Goal: Transaction & Acquisition: Download file/media

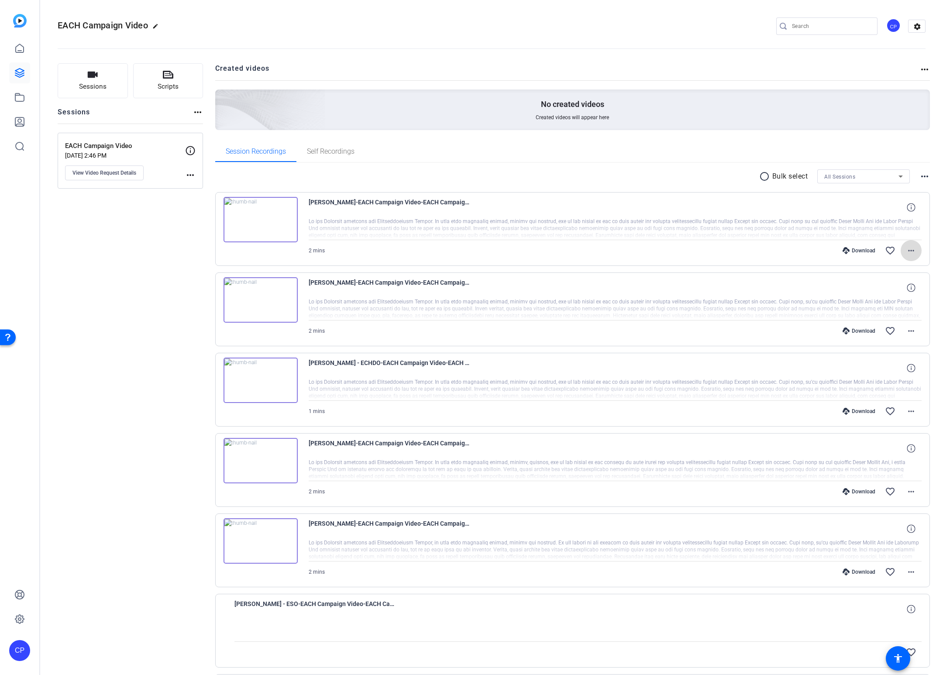
click at [912, 252] on mat-icon "more_horiz" at bounding box center [911, 250] width 10 height 10
click at [882, 289] on span "Download MP4" at bounding box center [888, 291] width 52 height 10
click at [258, 220] on img at bounding box center [261, 219] width 74 height 45
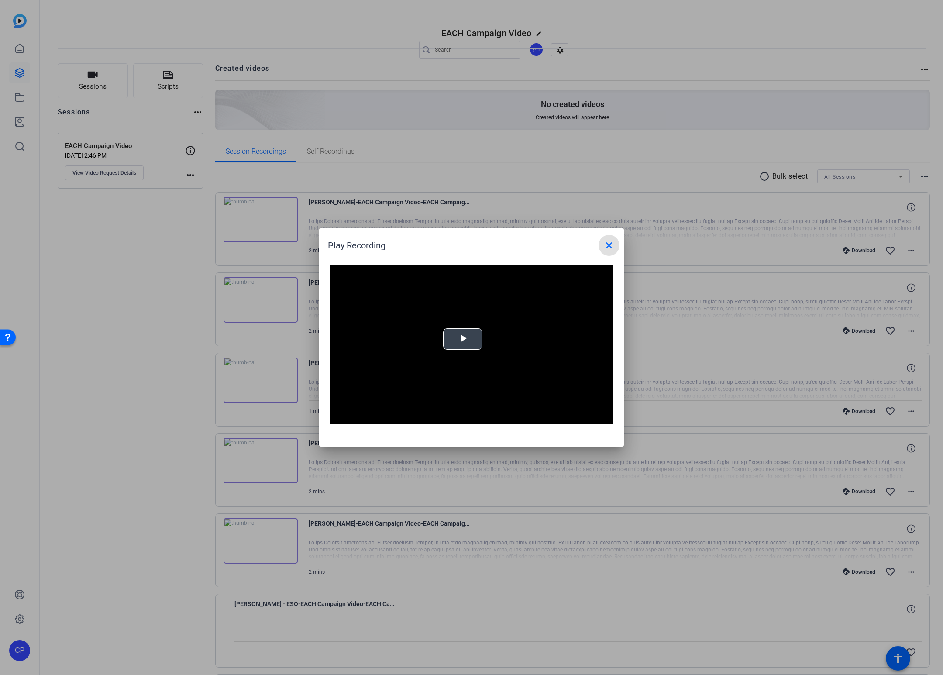
click at [471, 338] on div "Video Player is loading. Play Video Play Mute Current Time 0:00 / Duration -:- …" at bounding box center [472, 345] width 284 height 160
click at [607, 250] on mat-icon "close" at bounding box center [609, 245] width 10 height 10
